Goal: Ask a question

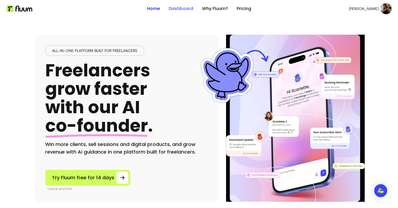
click at [180, 8] on link "Dashboard" at bounding box center [181, 8] width 25 height 7
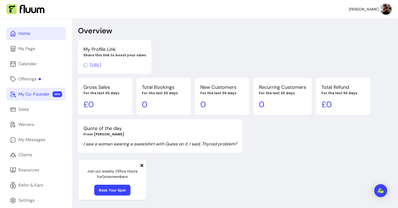
click at [27, 95] on div "My Co-Founder" at bounding box center [33, 94] width 31 height 7
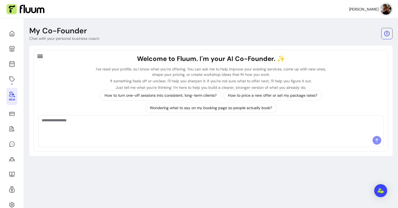
click at [167, 129] on textarea "Ask me anything..." at bounding box center [211, 126] width 339 height 16
type textarea "*"
paste textarea "**********"
type textarea "**********"
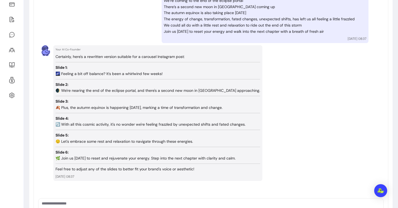
scroll to position [110, 0]
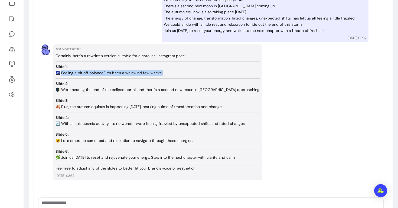
drag, startPoint x: 163, startPoint y: 72, endPoint x: 61, endPoint y: 73, distance: 101.6
click at [61, 73] on p "Slide 1: 🌌 Feeling a bit off balance? It's been a whirlwind few weeks!" at bounding box center [158, 70] width 205 height 12
copy p "eeling a bit off balance? It's been a whirlwind few weeks!"
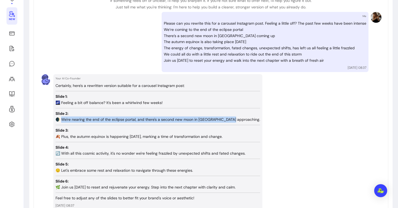
drag, startPoint x: 63, startPoint y: 118, endPoint x: 230, endPoint y: 116, distance: 167.7
click at [230, 116] on p "Slide 2: 🌒 We're nearing the end of the eclipse portal, and there's a second ne…" at bounding box center [158, 117] width 205 height 12
copy p "e're nearing the end of the eclipse portal, and there's a second new moon in [G…"
drag, startPoint x: 61, startPoint y: 135, endPoint x: 234, endPoint y: 135, distance: 173.1
click at [234, 135] on p "Slide 3: 🍂 Plus, the autumn equinox is happening [DATE], marking a time of tran…" at bounding box center [158, 133] width 205 height 12
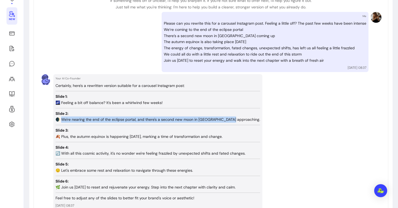
copy p "lus, the autumn equinox is happening [DATE], marking a time of transformation a…"
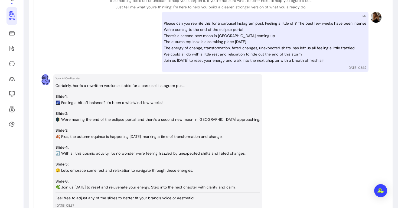
click at [109, 124] on div "Certainly, here's a rewritten version suitable for a carousel Instagram post: S…" at bounding box center [158, 142] width 205 height 119
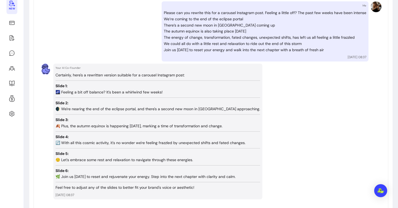
scroll to position [92, 0]
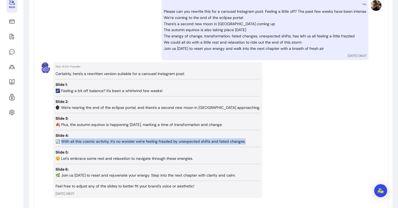
drag, startPoint x: 62, startPoint y: 138, endPoint x: 247, endPoint y: 139, distance: 184.4
click at [247, 139] on div "Your AI Co-Founder Certainly, here's a rewritten version suitable for a carouse…" at bounding box center [157, 130] width 209 height 136
copy p "ith all this cosmic activity, it's no wonder we're feeling frazzled by unexpect…"
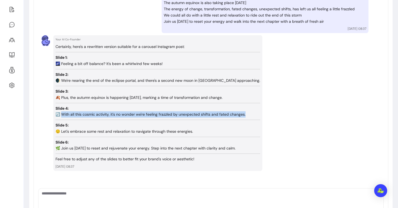
scroll to position [128, 0]
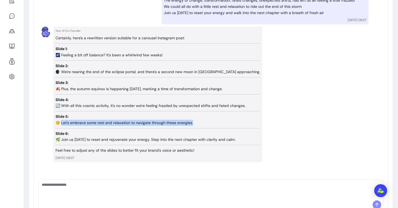
drag, startPoint x: 194, startPoint y: 120, endPoint x: 61, endPoint y: 118, distance: 132.7
click at [61, 118] on p "Slide 5: 😌 Let's embrace some rest and relaxation to navigate through these ene…" at bounding box center [158, 119] width 205 height 12
copy p "et's embrace some rest and relaxation to navigate through these energies."
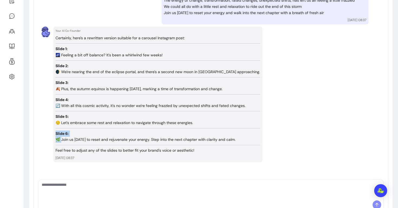
drag, startPoint x: 61, startPoint y: 136, endPoint x: 225, endPoint y: 124, distance: 163.7
click at [221, 122] on div "Certainly, here's a rewritten version suitable for a carousel Instagram post: S…" at bounding box center [158, 94] width 205 height 119
drag, startPoint x: 243, startPoint y: 137, endPoint x: 63, endPoint y: 134, distance: 180.9
click at [63, 134] on p "Slide 6: 🌿 Join us [DATE] to reset and rejuvenate your energy. Step into the ne…" at bounding box center [158, 137] width 205 height 12
copy p "oin us [DATE] to reset and rejuvenate your energy. Step into the next chapter w…"
